Goal: Find contact information: Find contact information

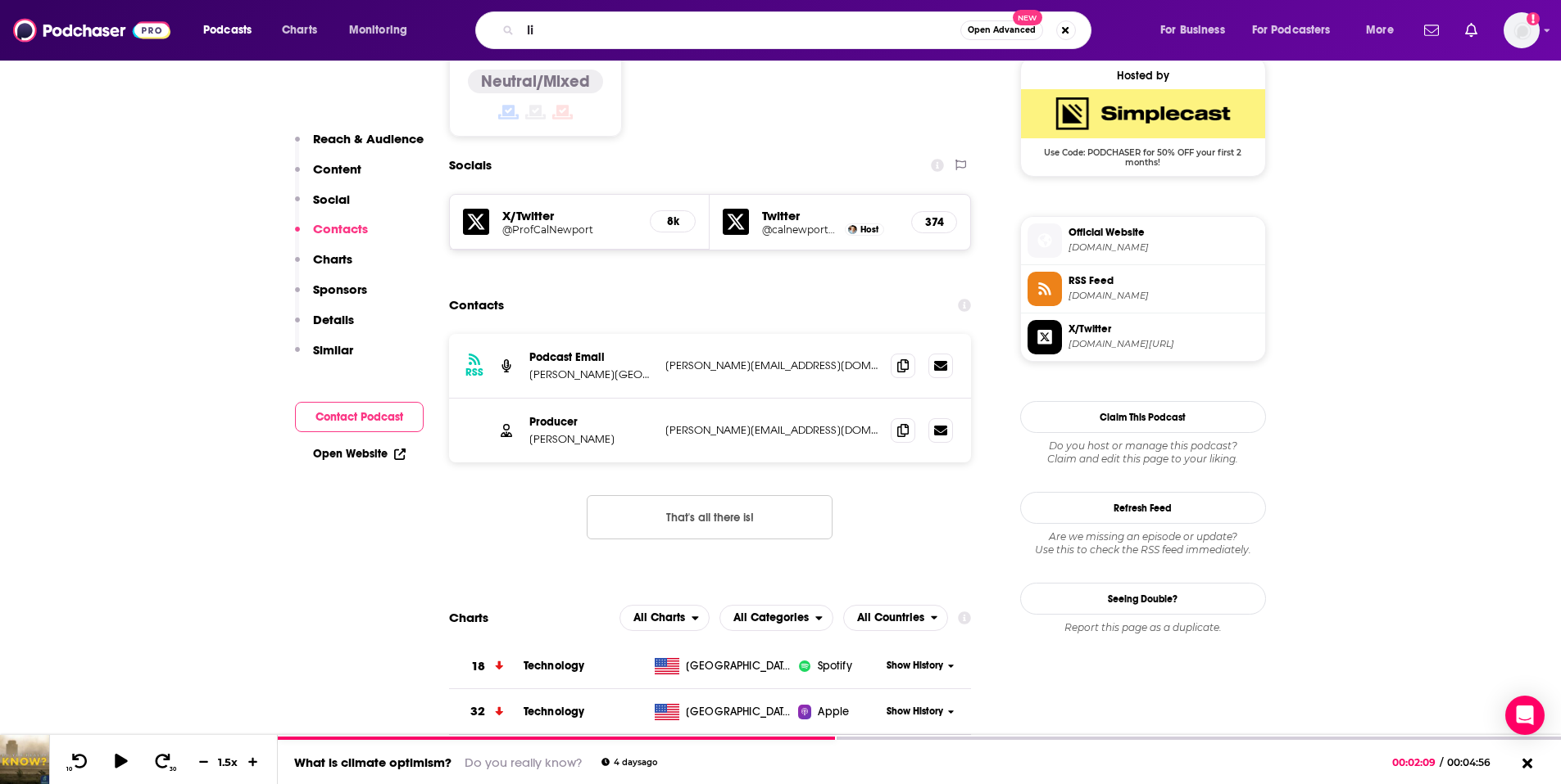
scroll to position [1333, 0]
type input "[PERSON_NAME]"
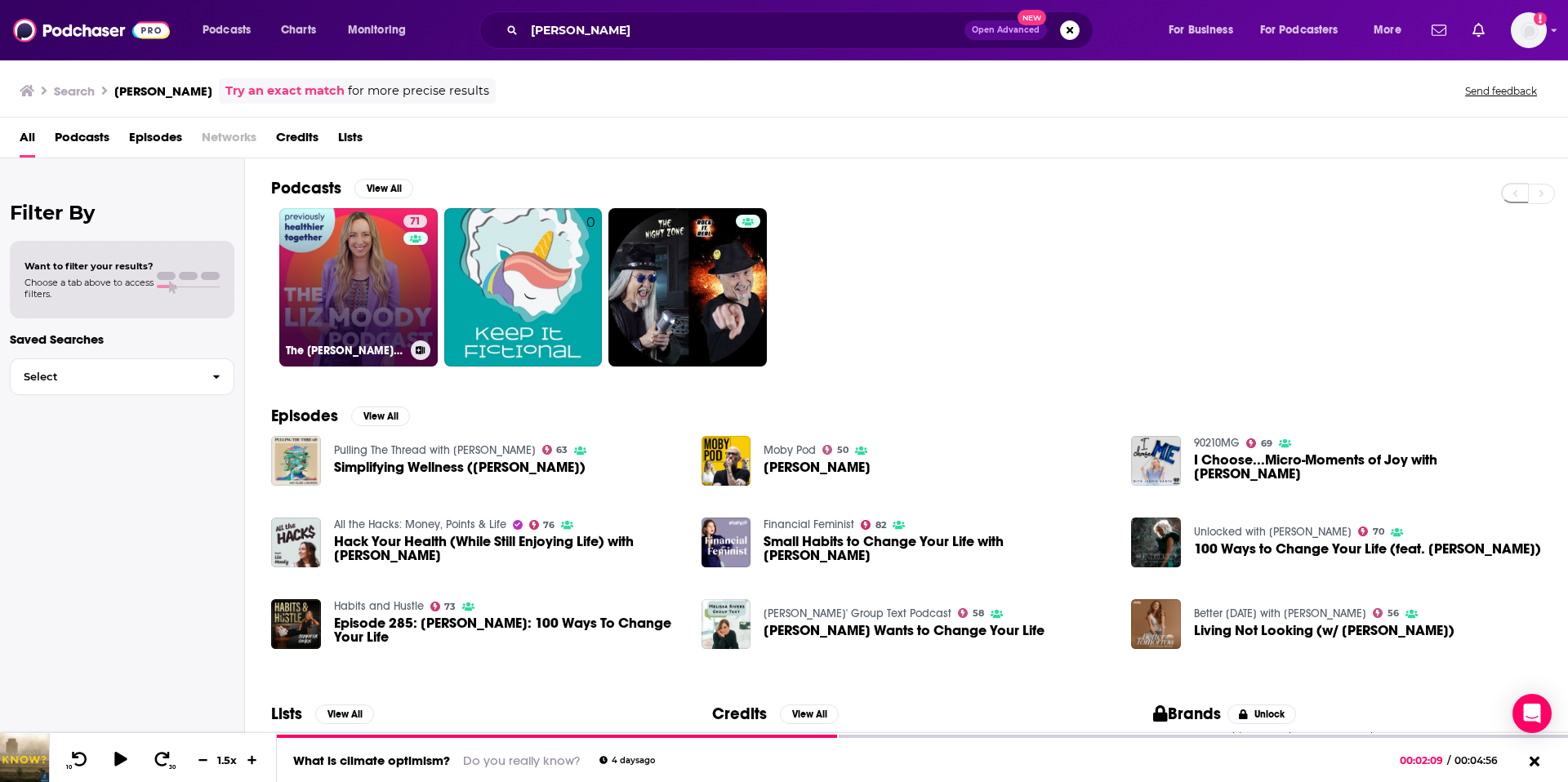
click at [353, 329] on link "71 The [PERSON_NAME] Podcast" at bounding box center [358, 287] width 158 height 158
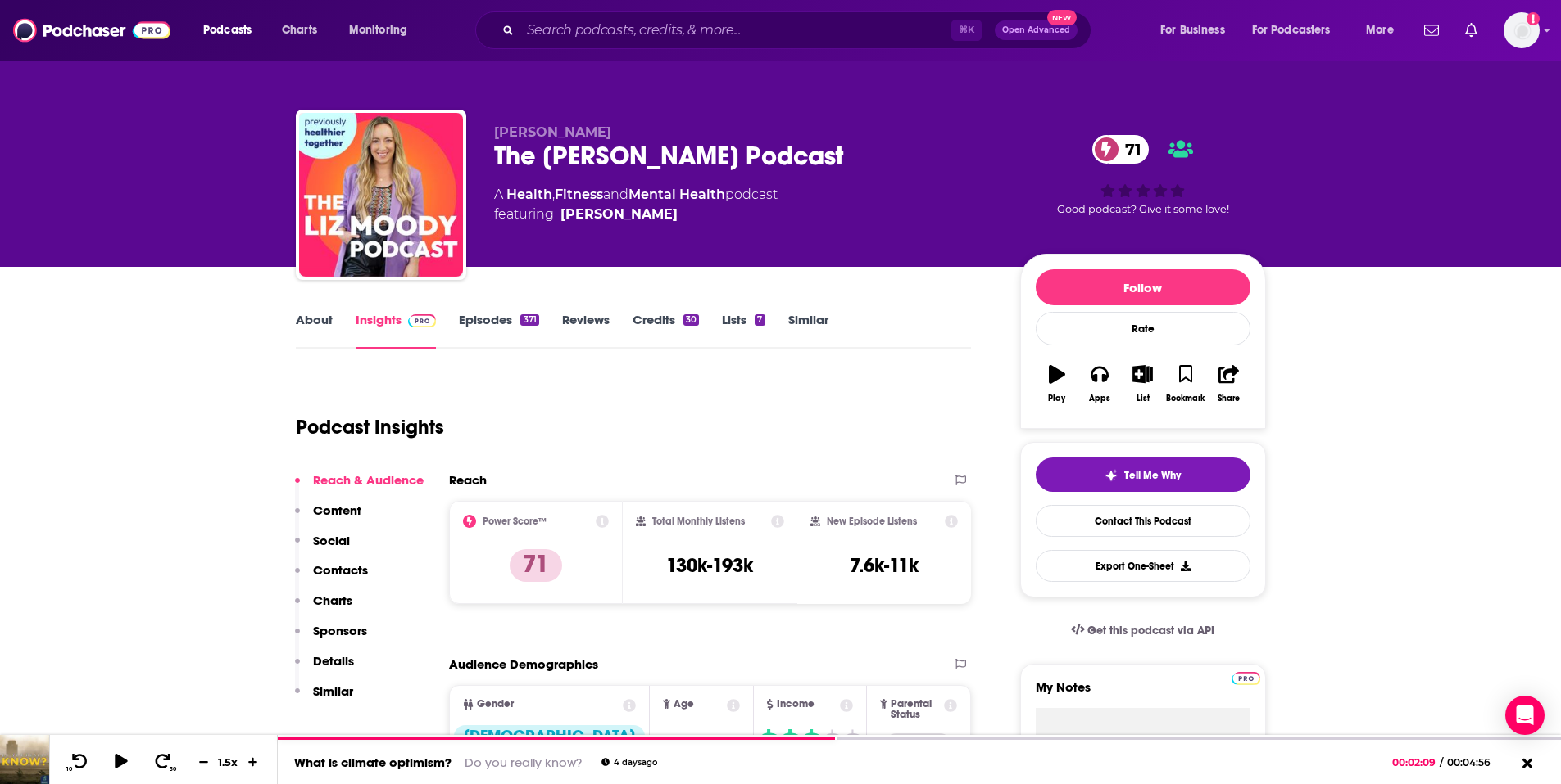
click at [335, 573] on p "Contacts" at bounding box center [341, 570] width 55 height 16
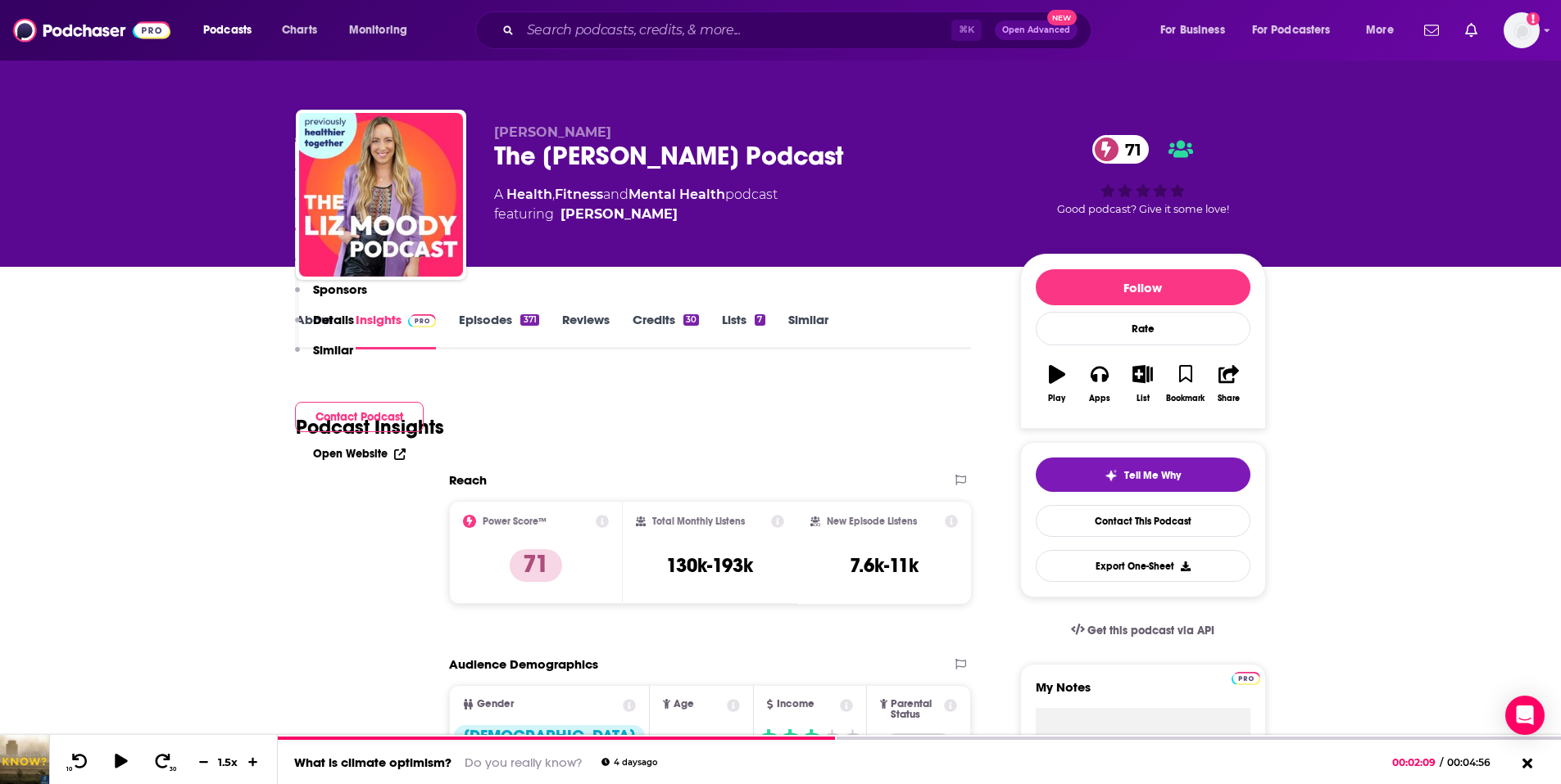
scroll to position [1462, 0]
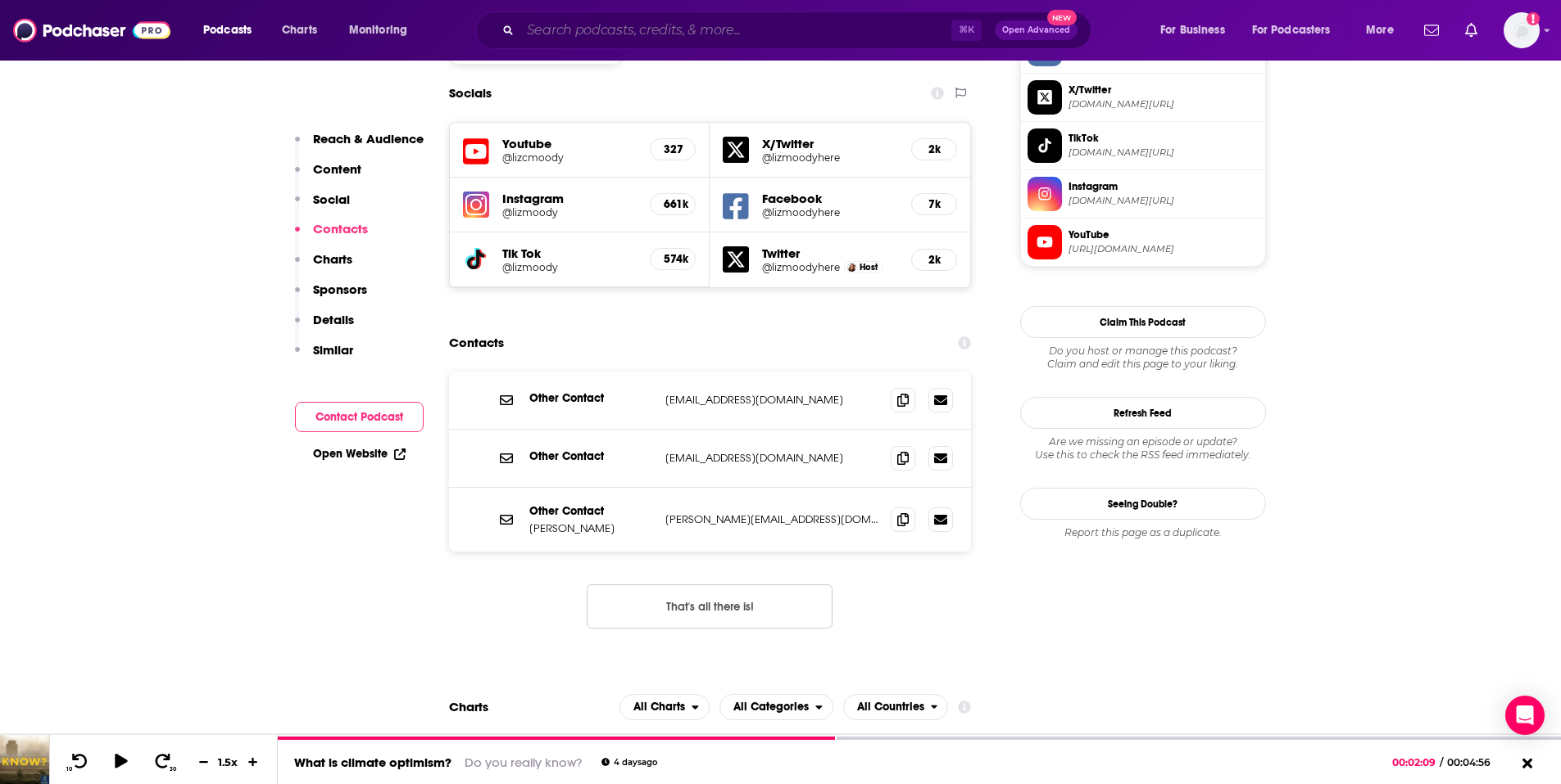
click at [558, 33] on input "Search podcasts, credits, & more..." at bounding box center [736, 30] width 431 height 27
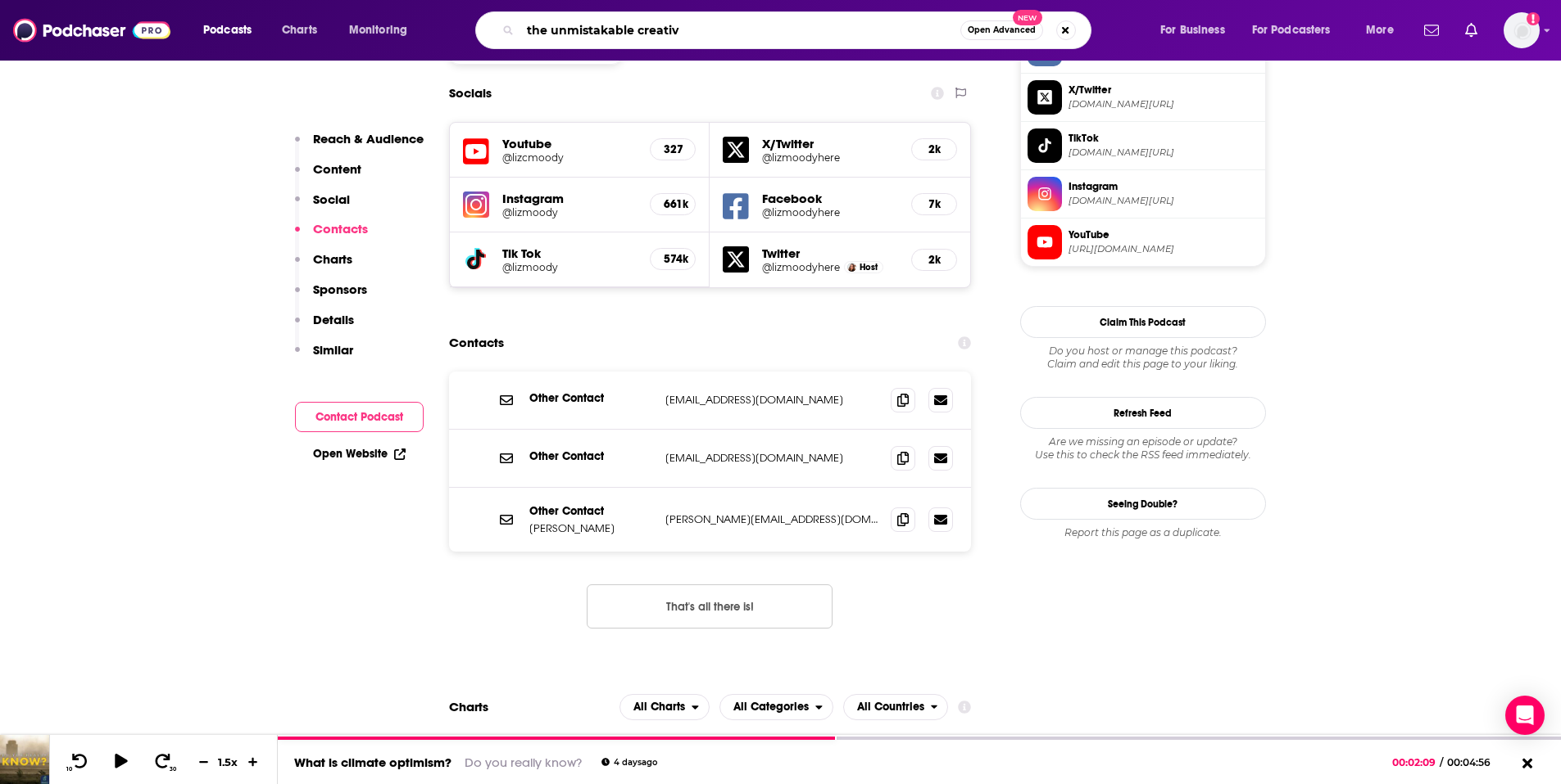
type input "the unmistakable creative"
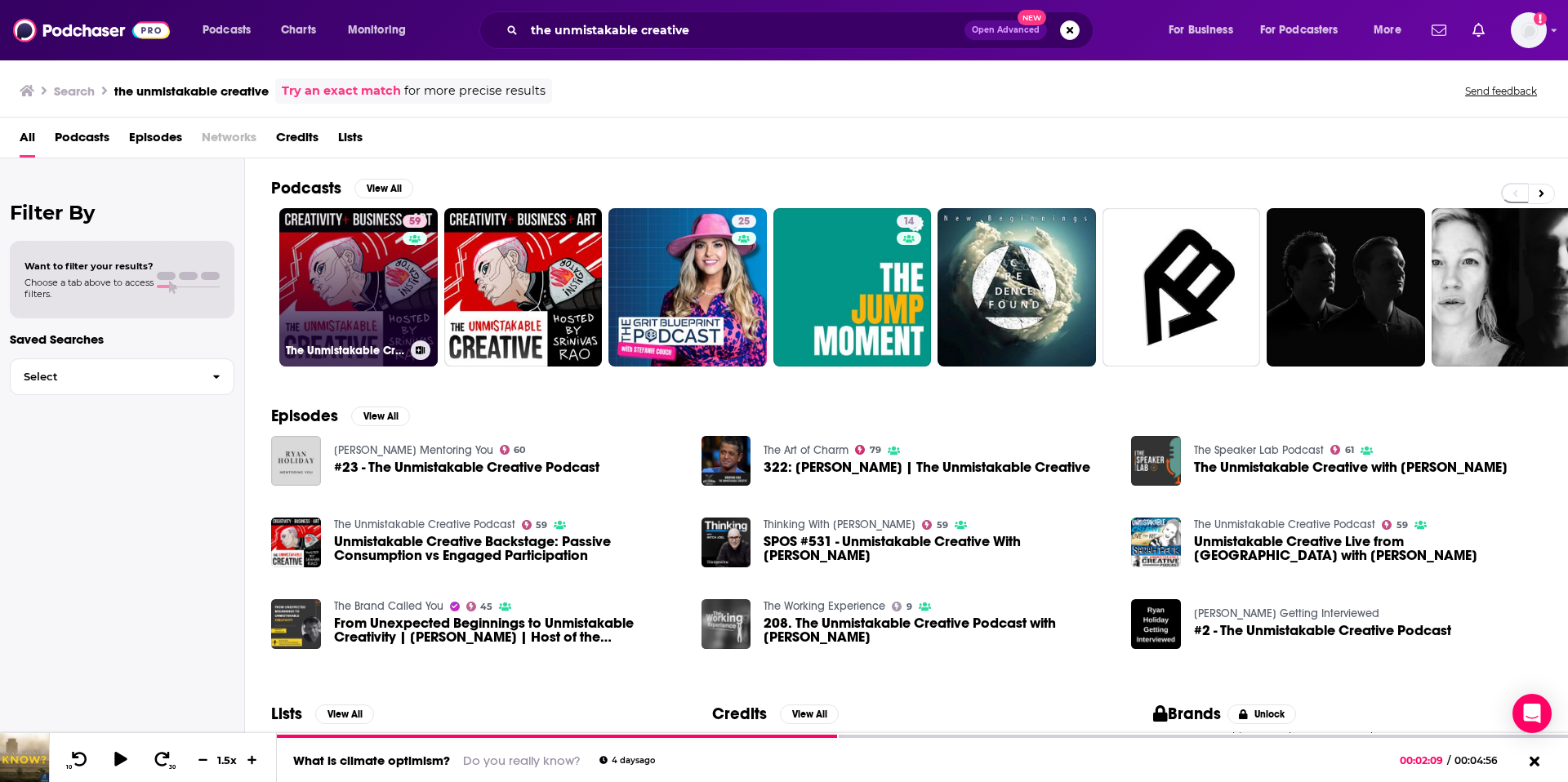
click at [359, 288] on link "59 The Unmistakable Creative Podcast" at bounding box center [358, 287] width 158 height 158
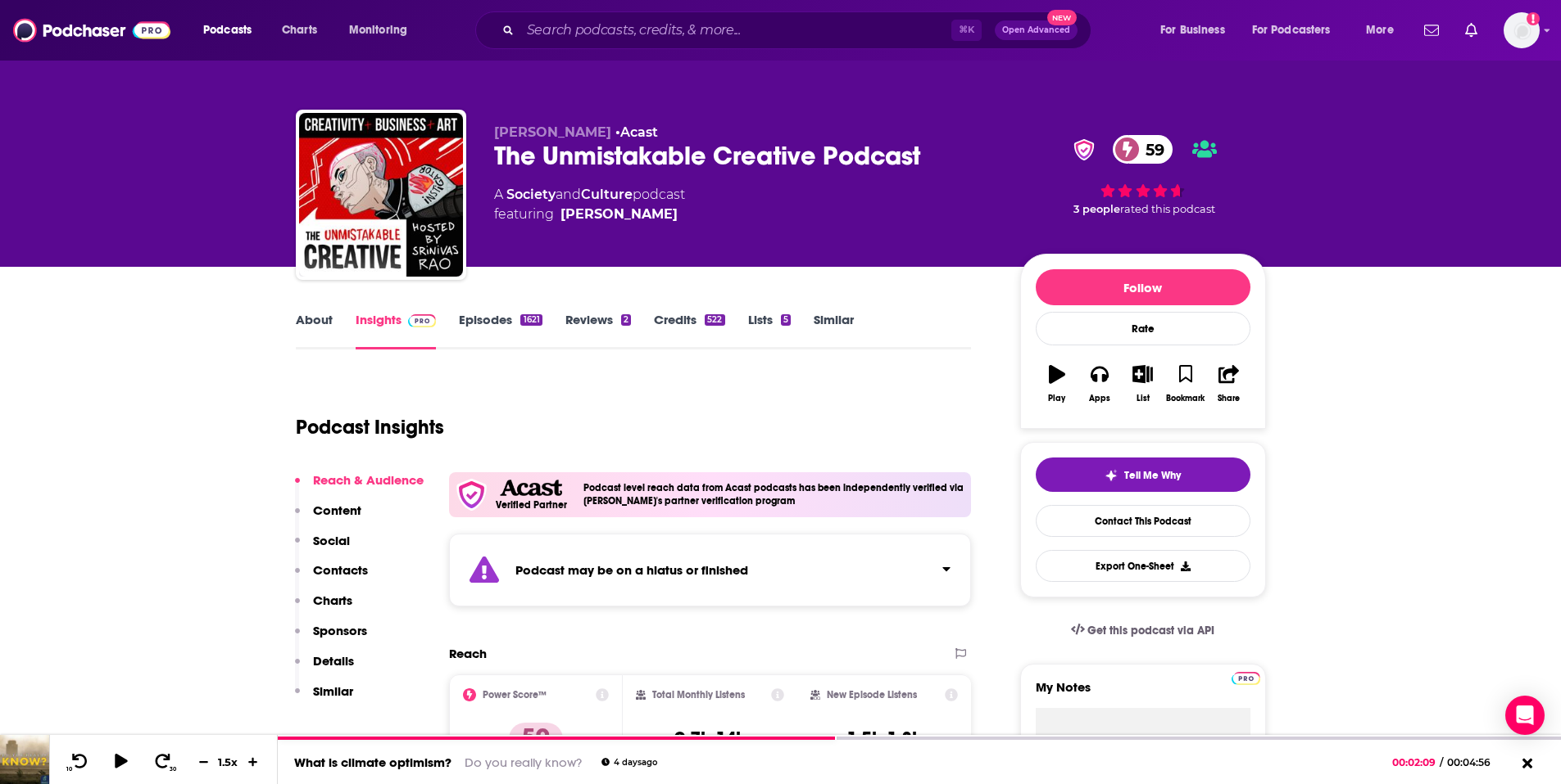
click at [342, 567] on p "Contacts" at bounding box center [341, 570] width 55 height 16
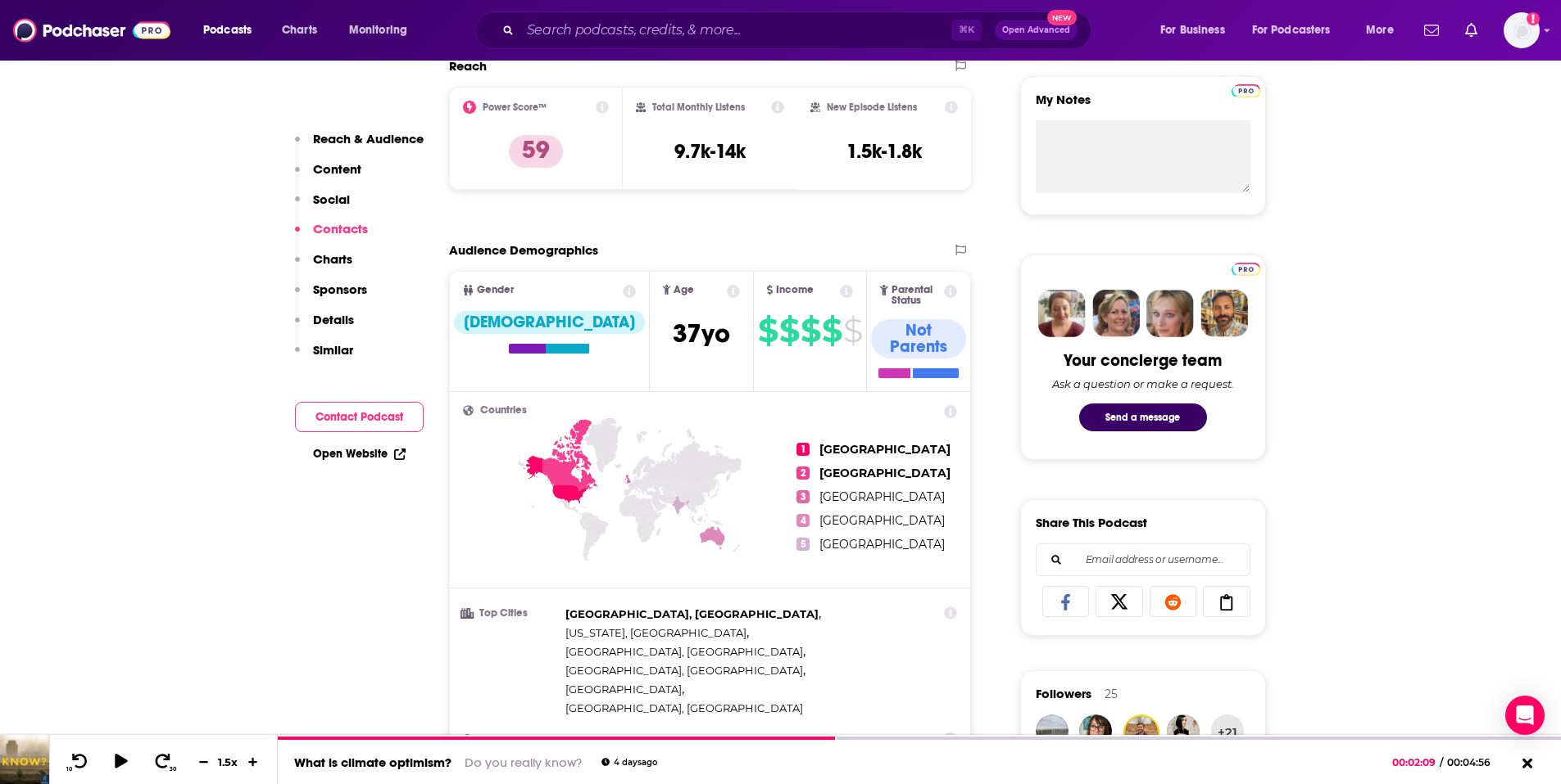
scroll to position [579, 0]
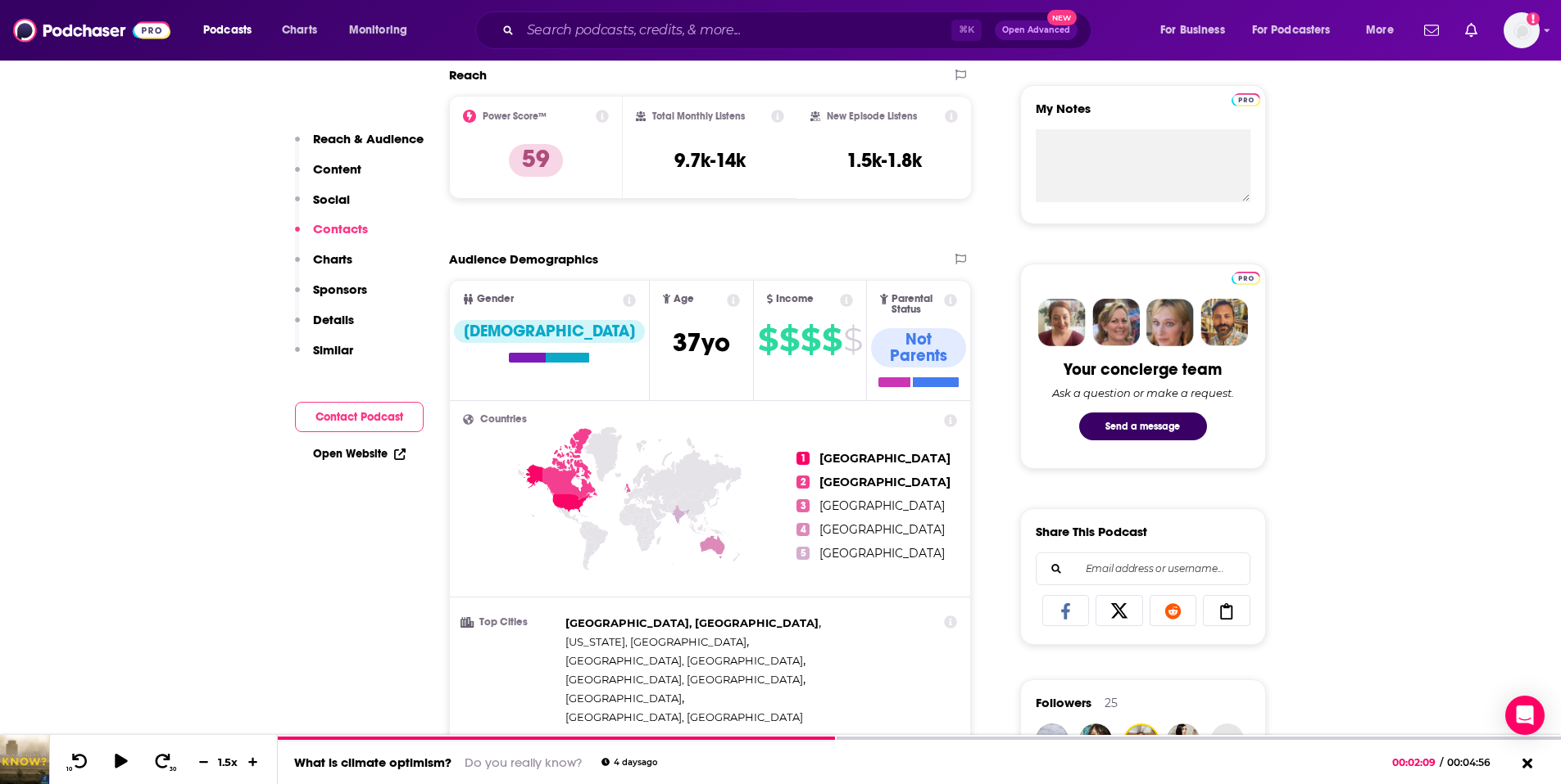
click at [338, 457] on link "Open Website" at bounding box center [359, 454] width 92 height 14
